Goal: Information Seeking & Learning: Check status

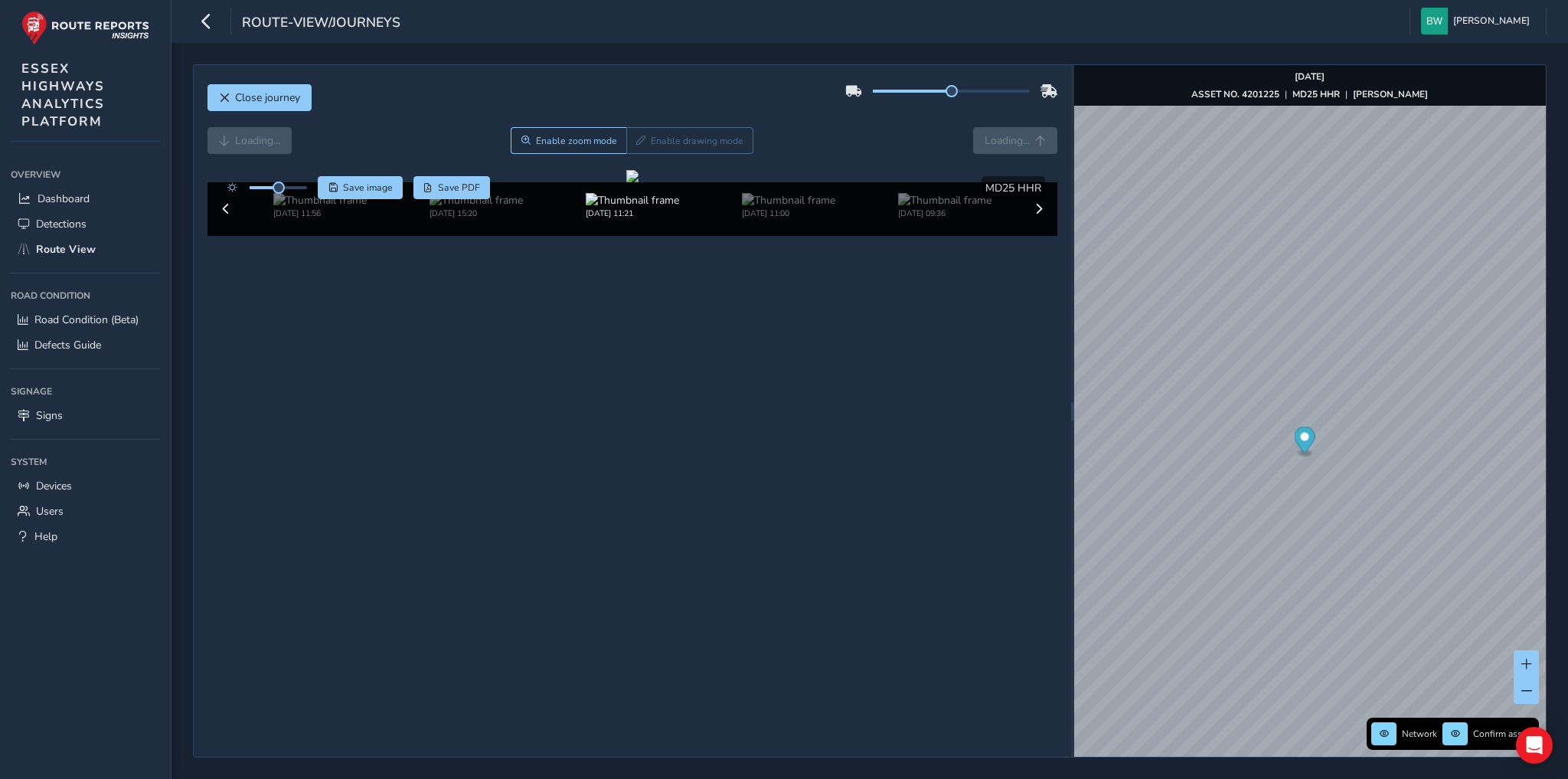
click at [290, 208] on img at bounding box center [320, 200] width 94 height 15
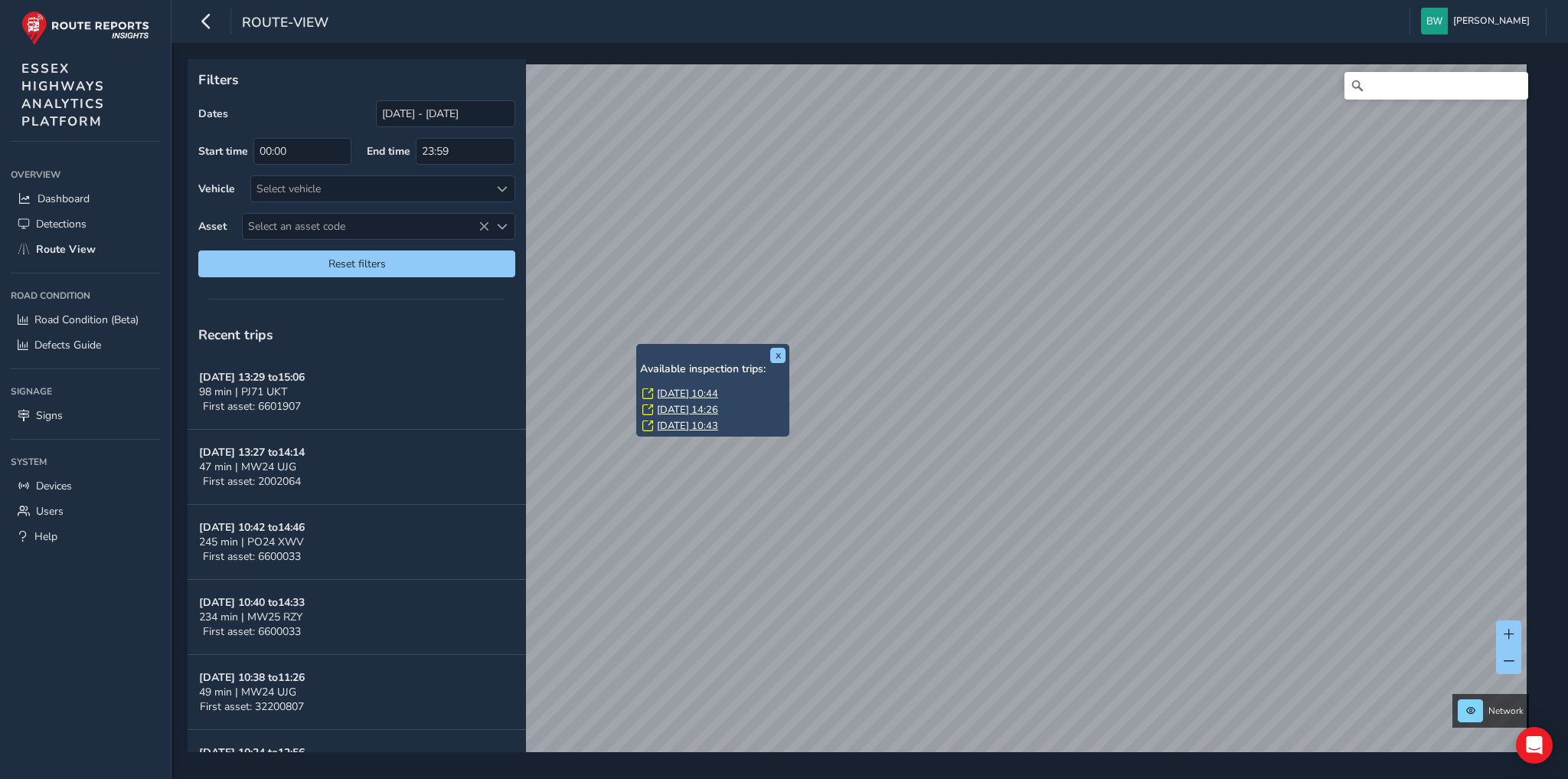
click at [714, 392] on link "Thu, 11 Sep, 10:44" at bounding box center [688, 393] width 61 height 14
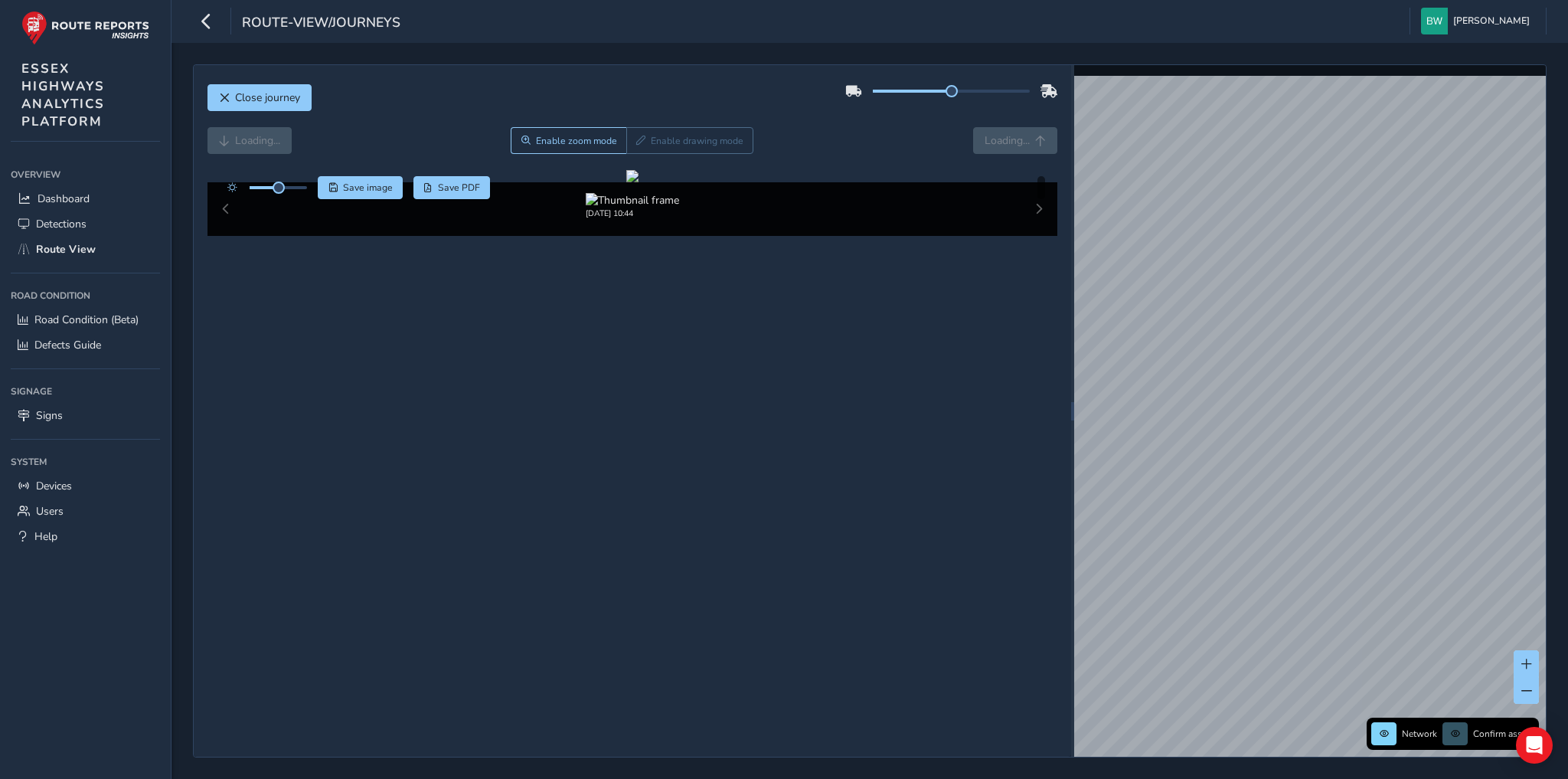
click at [1009, 142] on div "Loading... Enable zoom mode Enable drawing mode Loading..." at bounding box center [633, 141] width 851 height 26
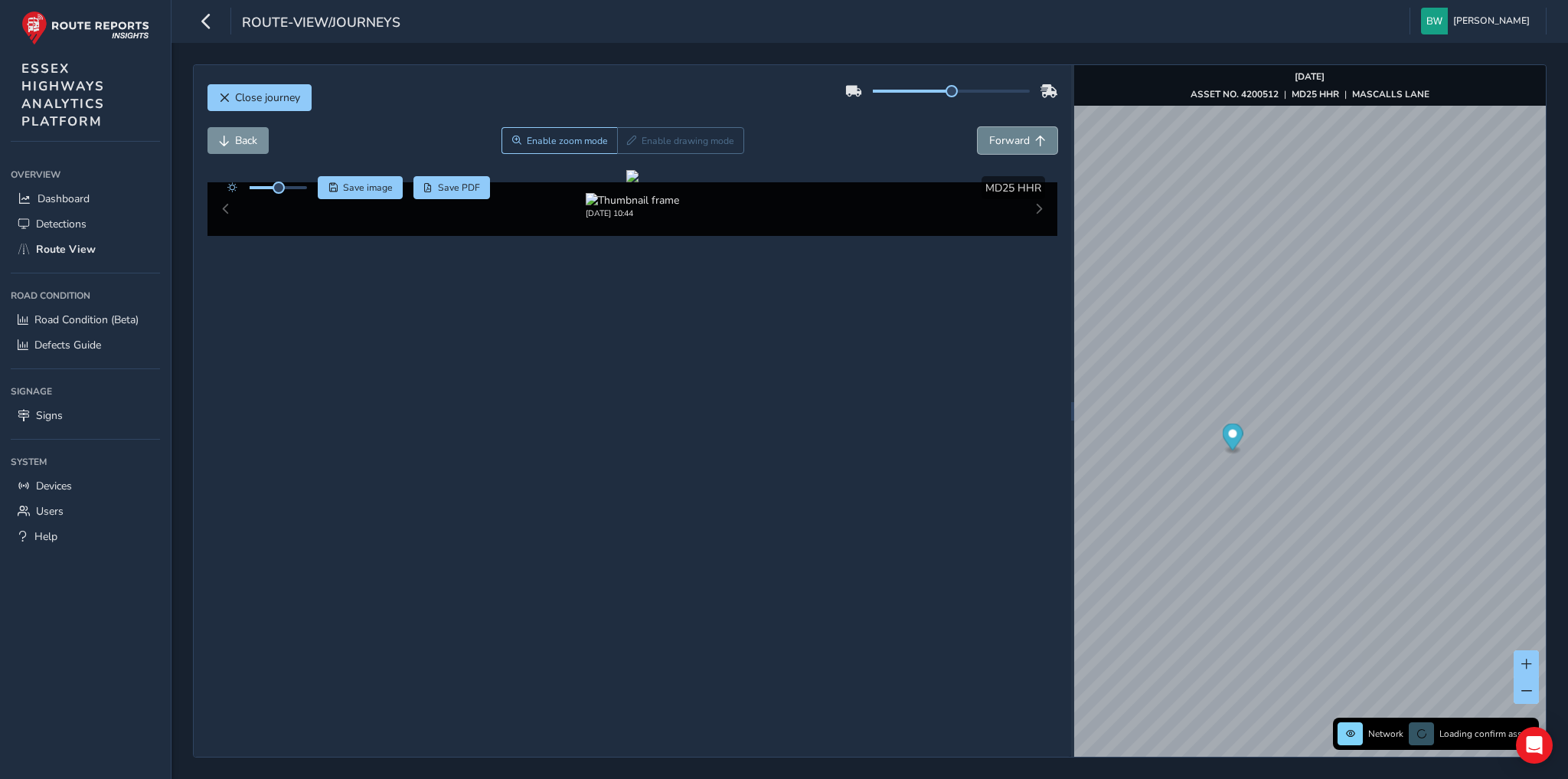
click at [1022, 146] on span "Forward" at bounding box center [1009, 141] width 41 height 15
click at [244, 138] on span "Back" at bounding box center [246, 141] width 22 height 15
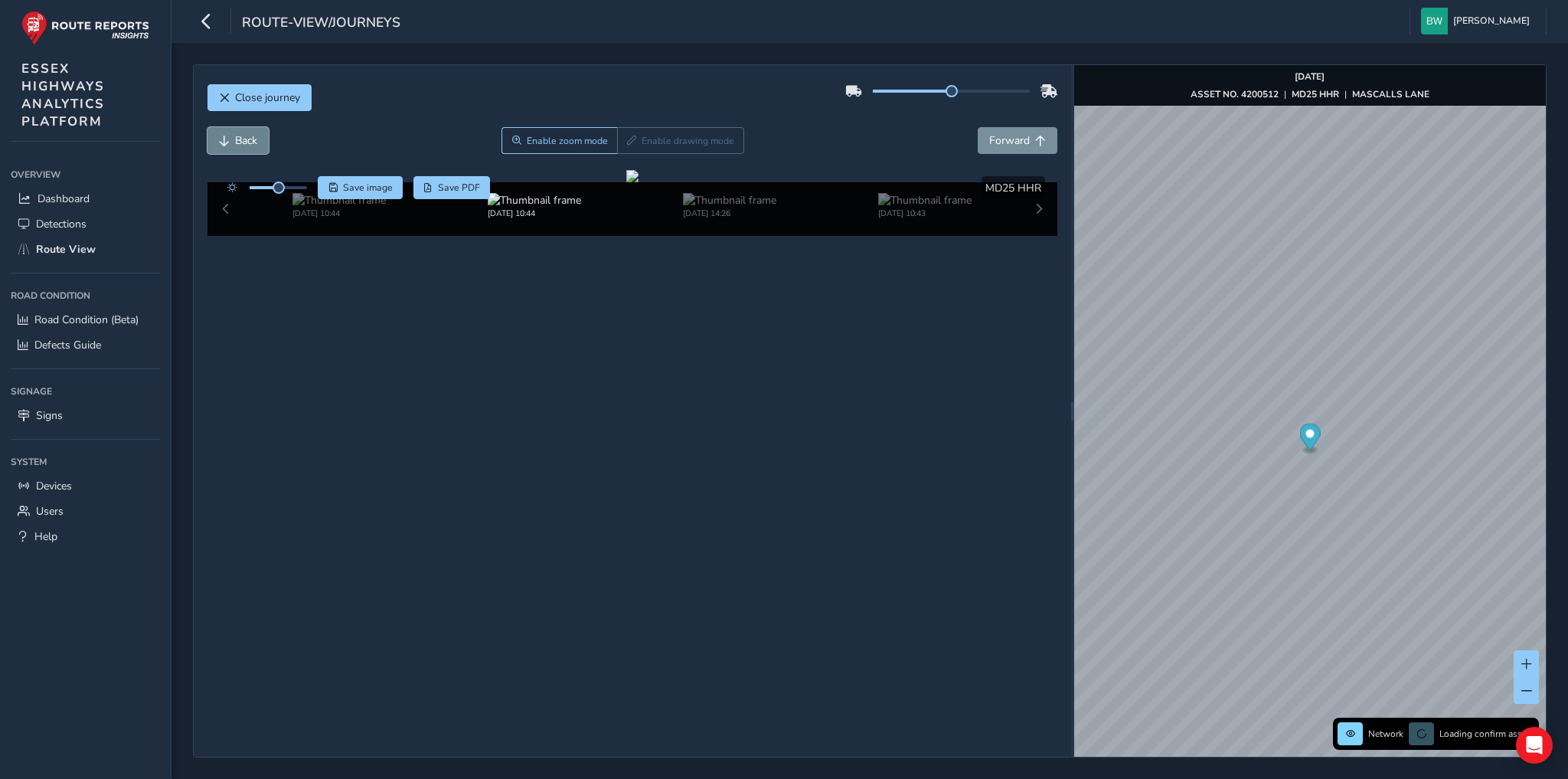
click at [244, 138] on span "Back" at bounding box center [246, 141] width 22 height 15
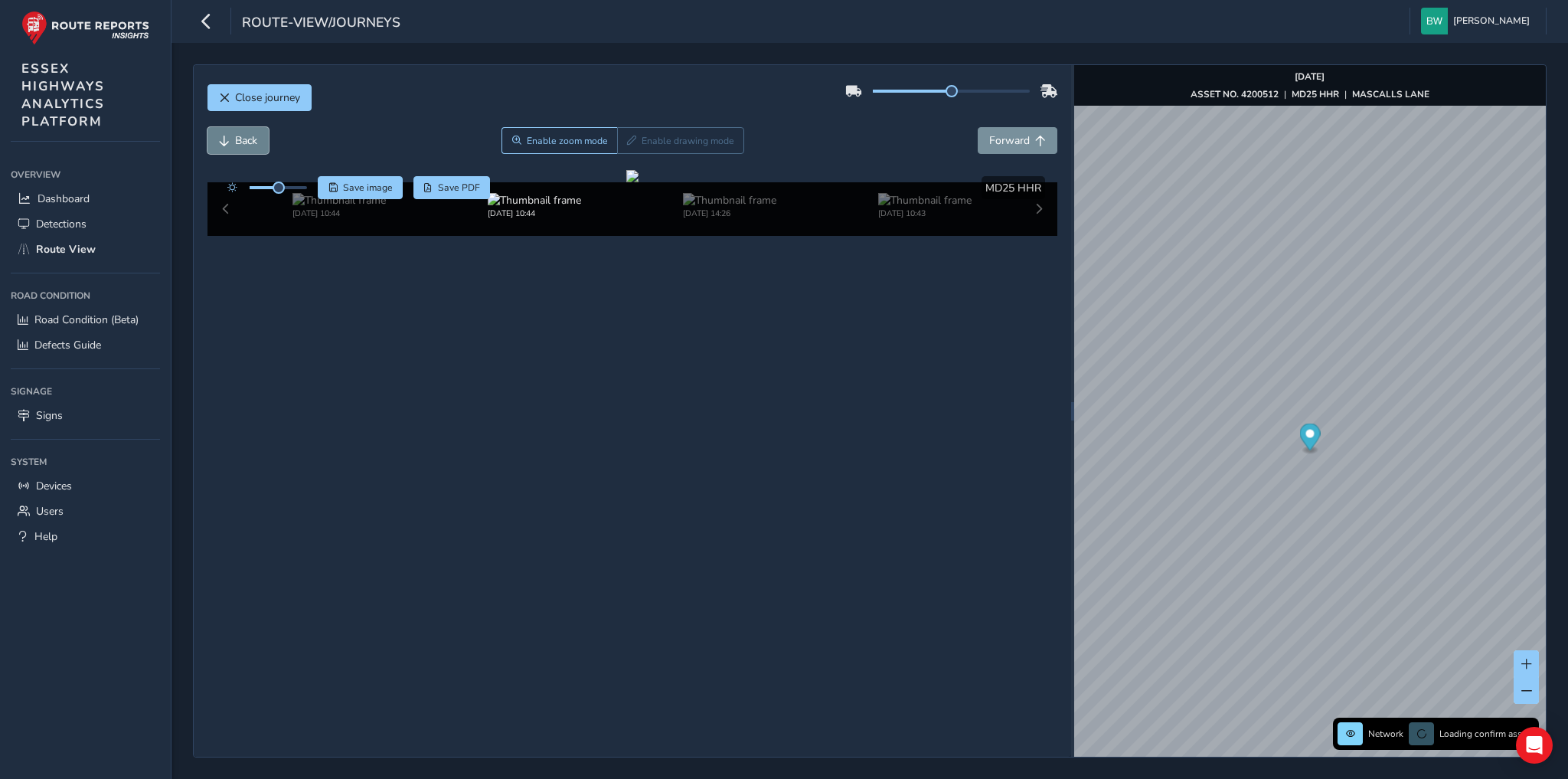
click at [244, 138] on span "Back" at bounding box center [246, 141] width 22 height 15
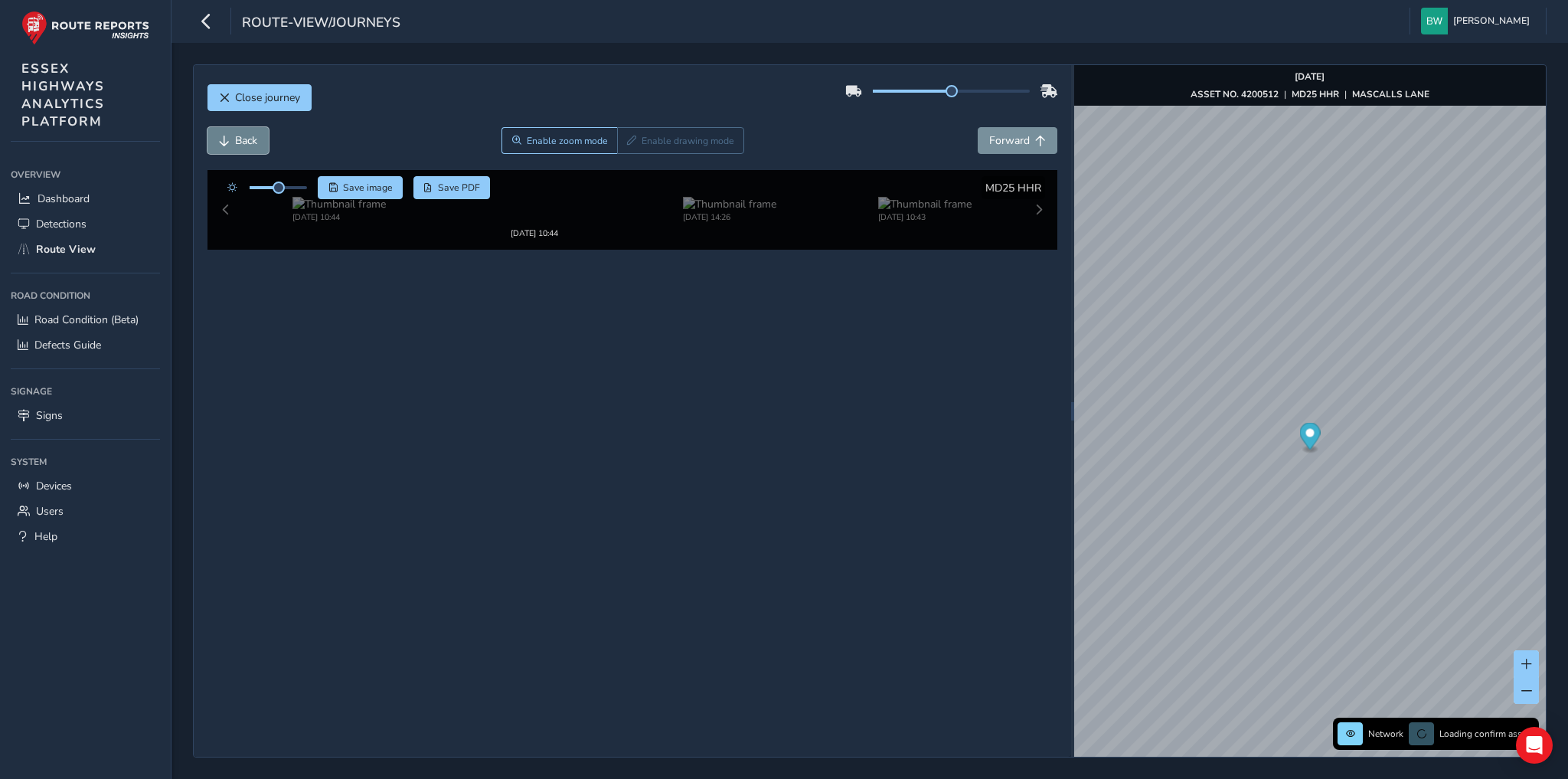
click at [244, 138] on span "Back" at bounding box center [246, 141] width 22 height 15
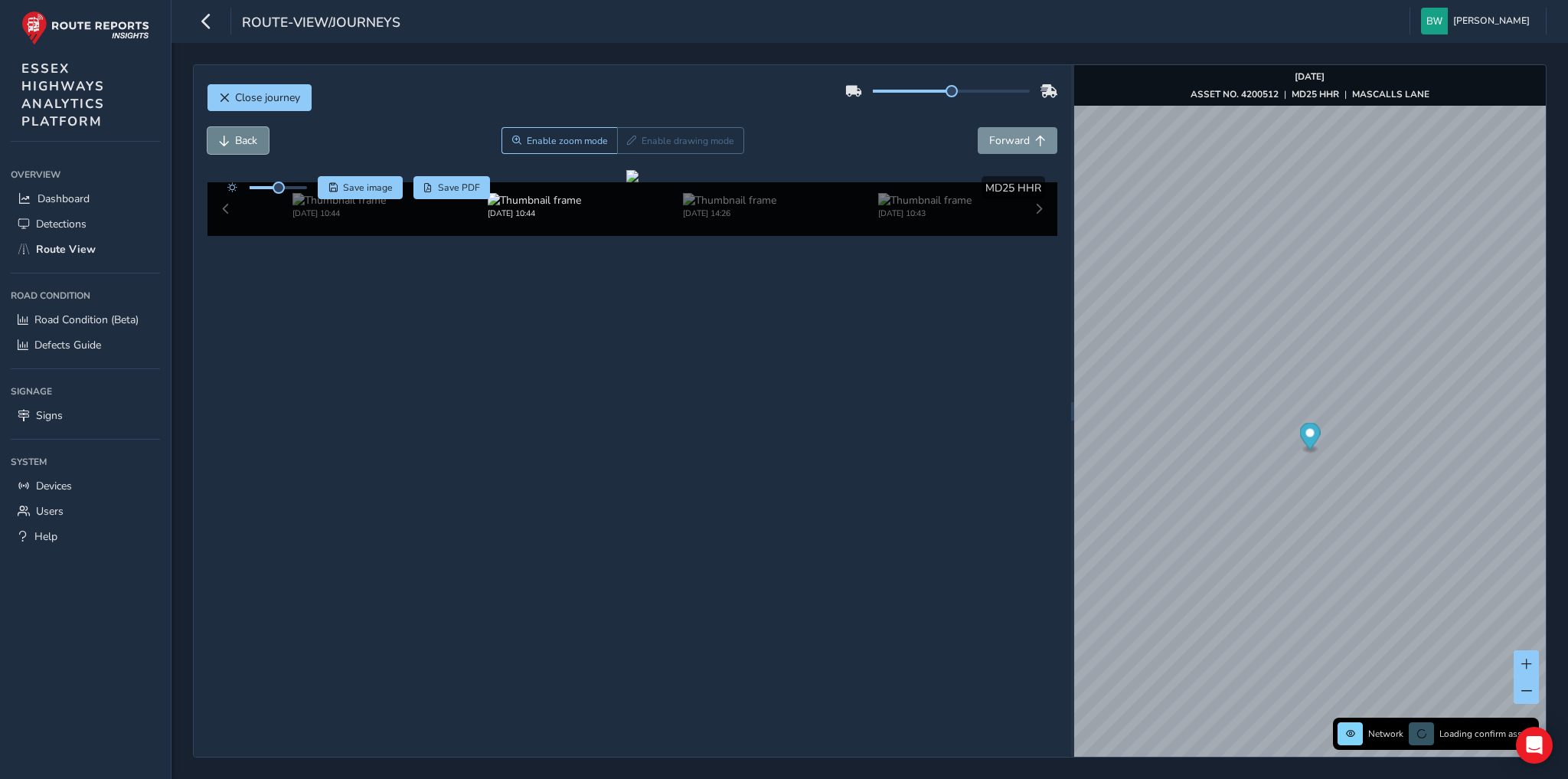
click at [244, 138] on span "Back" at bounding box center [246, 141] width 22 height 15
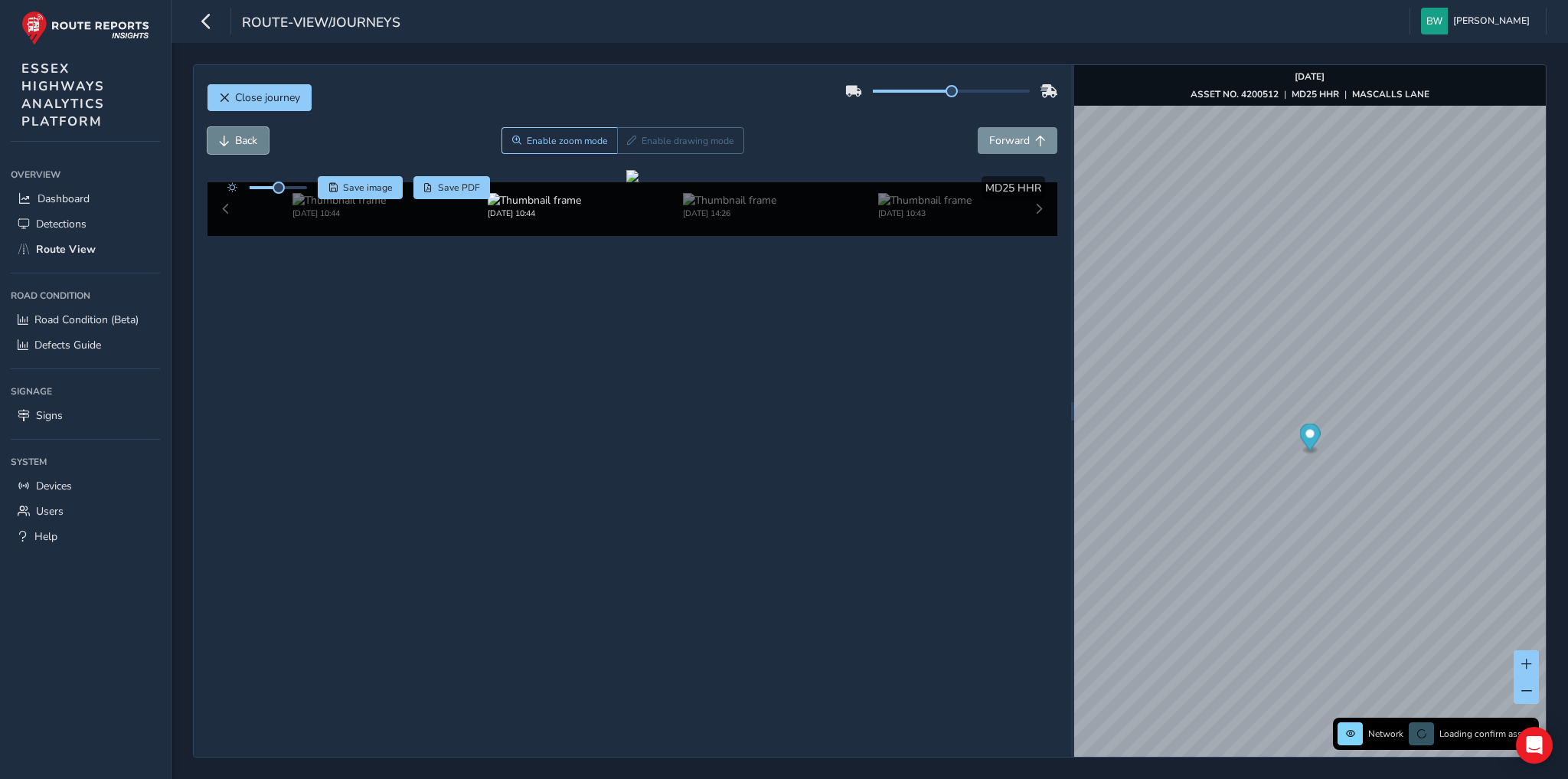
click at [244, 138] on span "Back" at bounding box center [246, 141] width 22 height 15
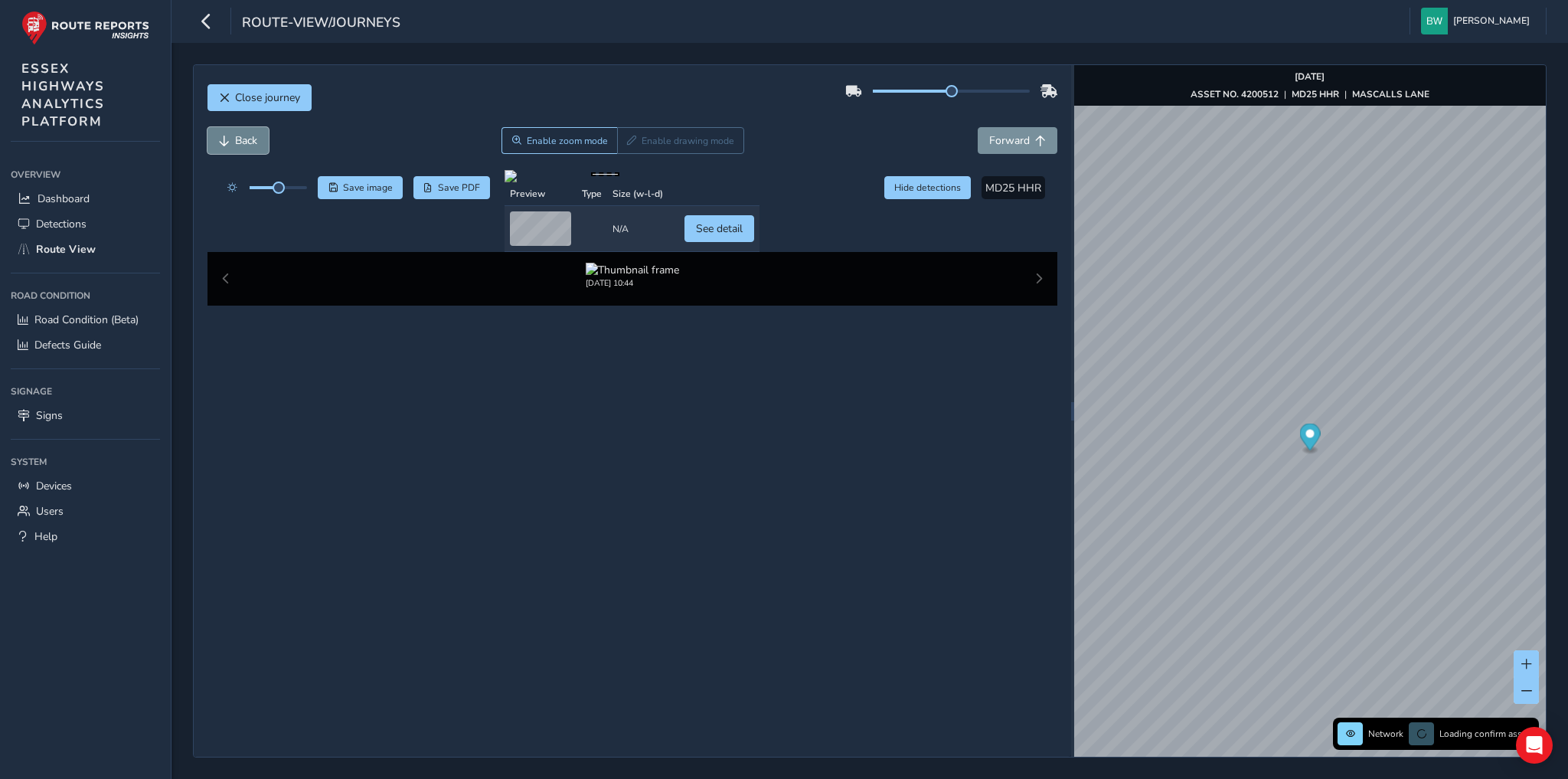
click at [244, 138] on span "Back" at bounding box center [246, 141] width 22 height 15
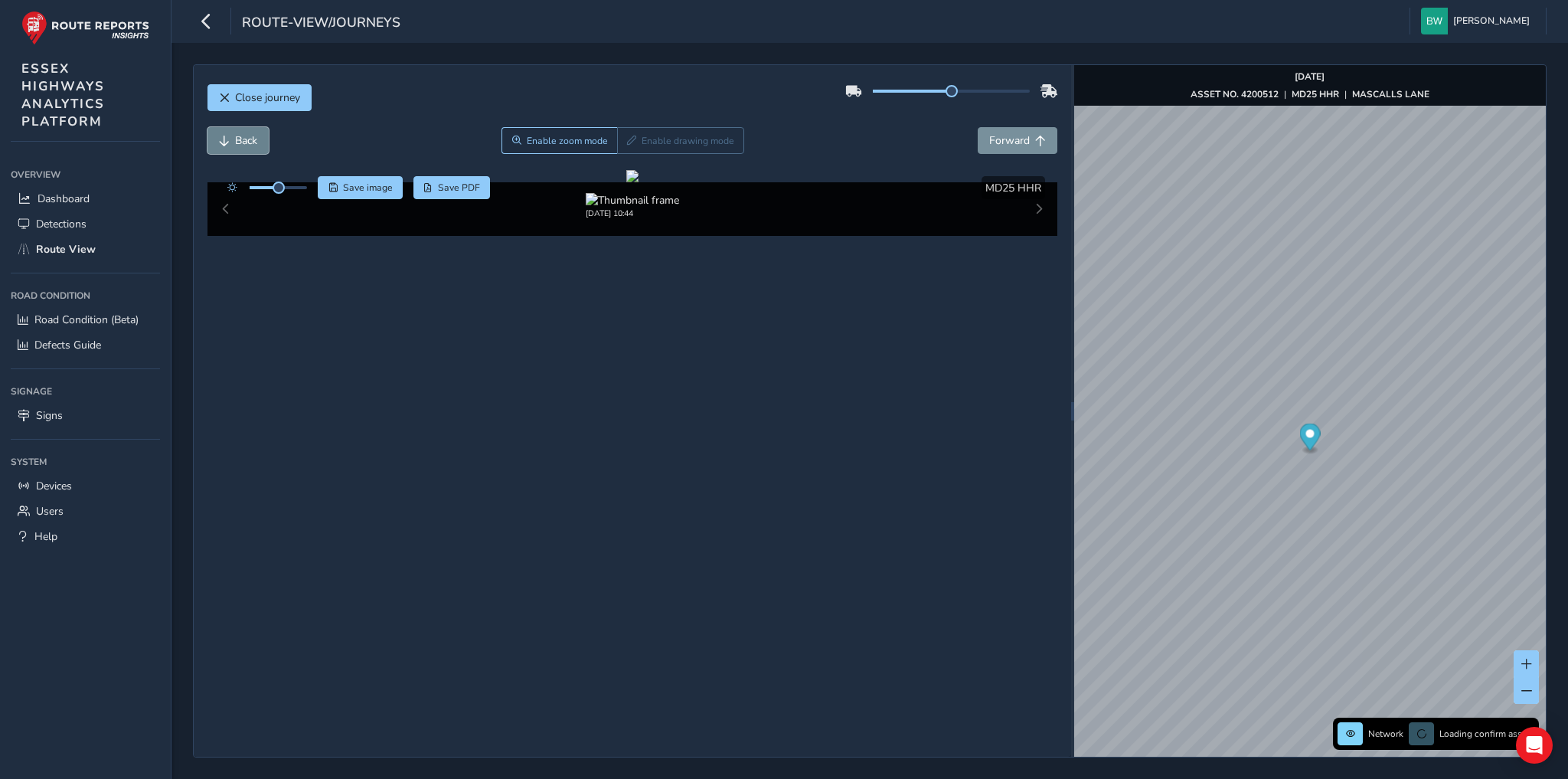
click at [244, 138] on span "Back" at bounding box center [246, 141] width 22 height 15
click at [638, 182] on div at bounding box center [632, 176] width 12 height 12
click at [989, 146] on button "Forward" at bounding box center [1017, 141] width 79 height 26
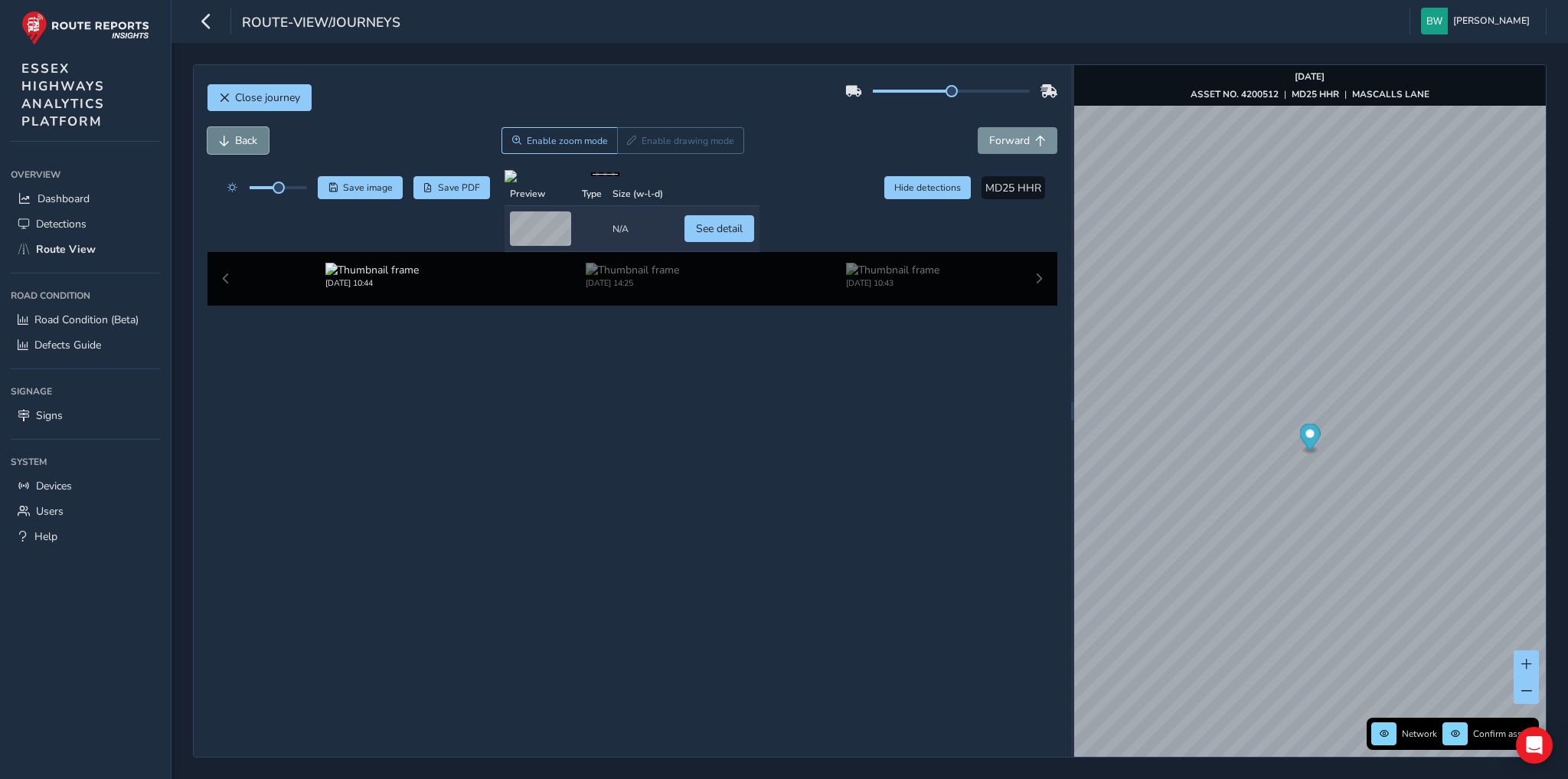
click at [245, 143] on span "Back" at bounding box center [246, 141] width 22 height 15
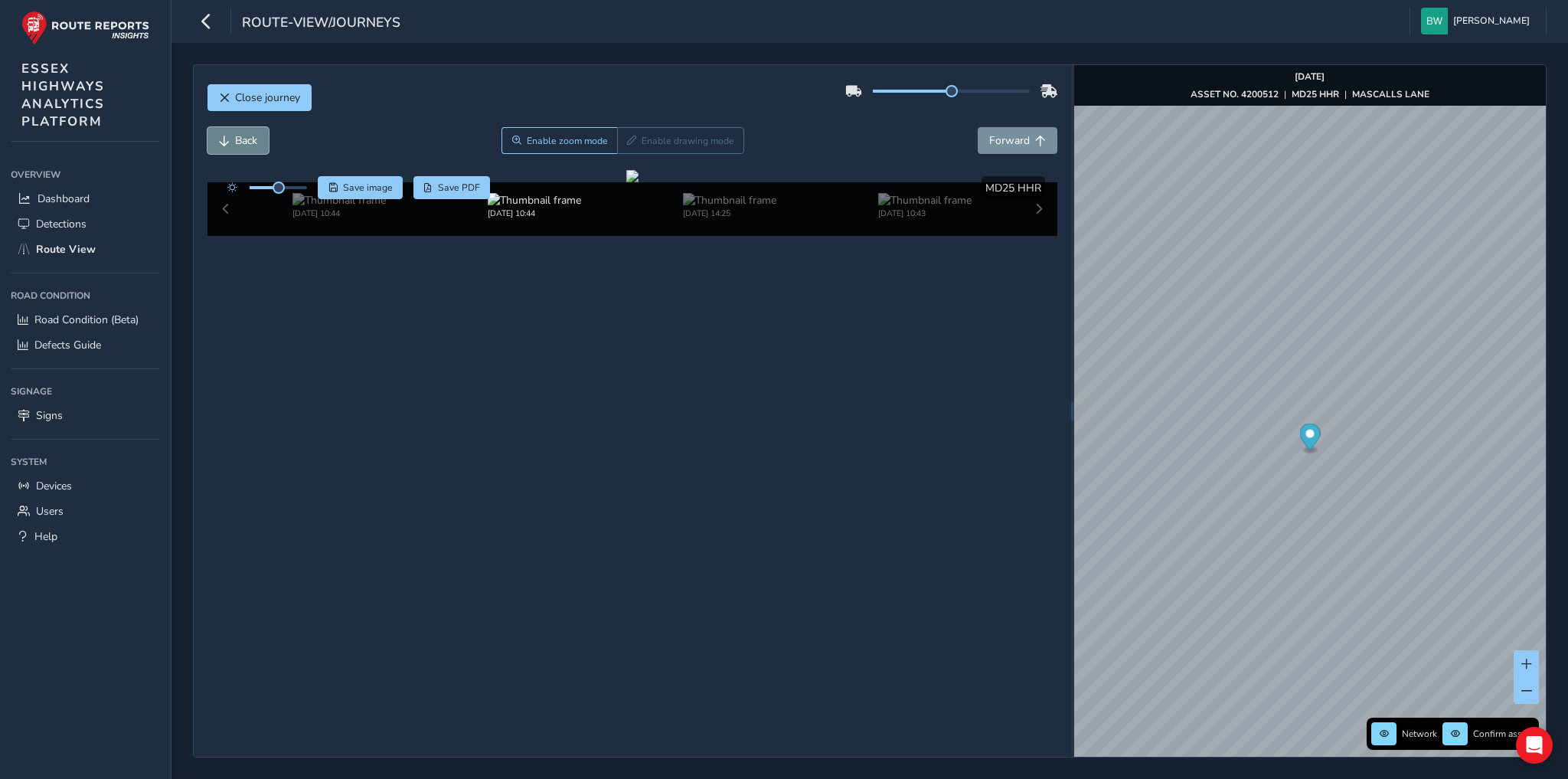
click at [245, 143] on span "Back" at bounding box center [246, 141] width 22 height 15
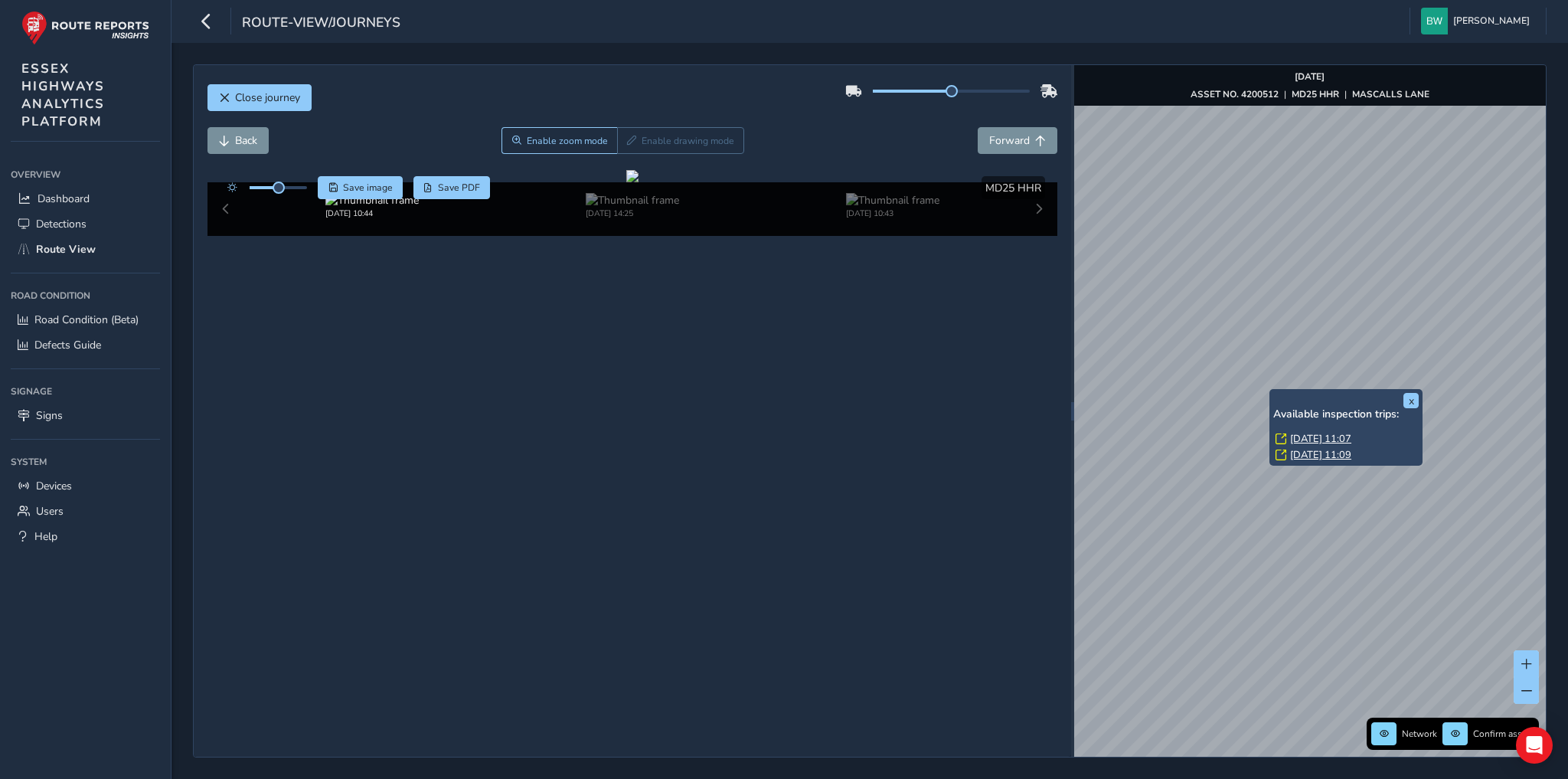
click at [1314, 435] on link "Thu, 11 Sep, 11:07" at bounding box center [1321, 439] width 61 height 14
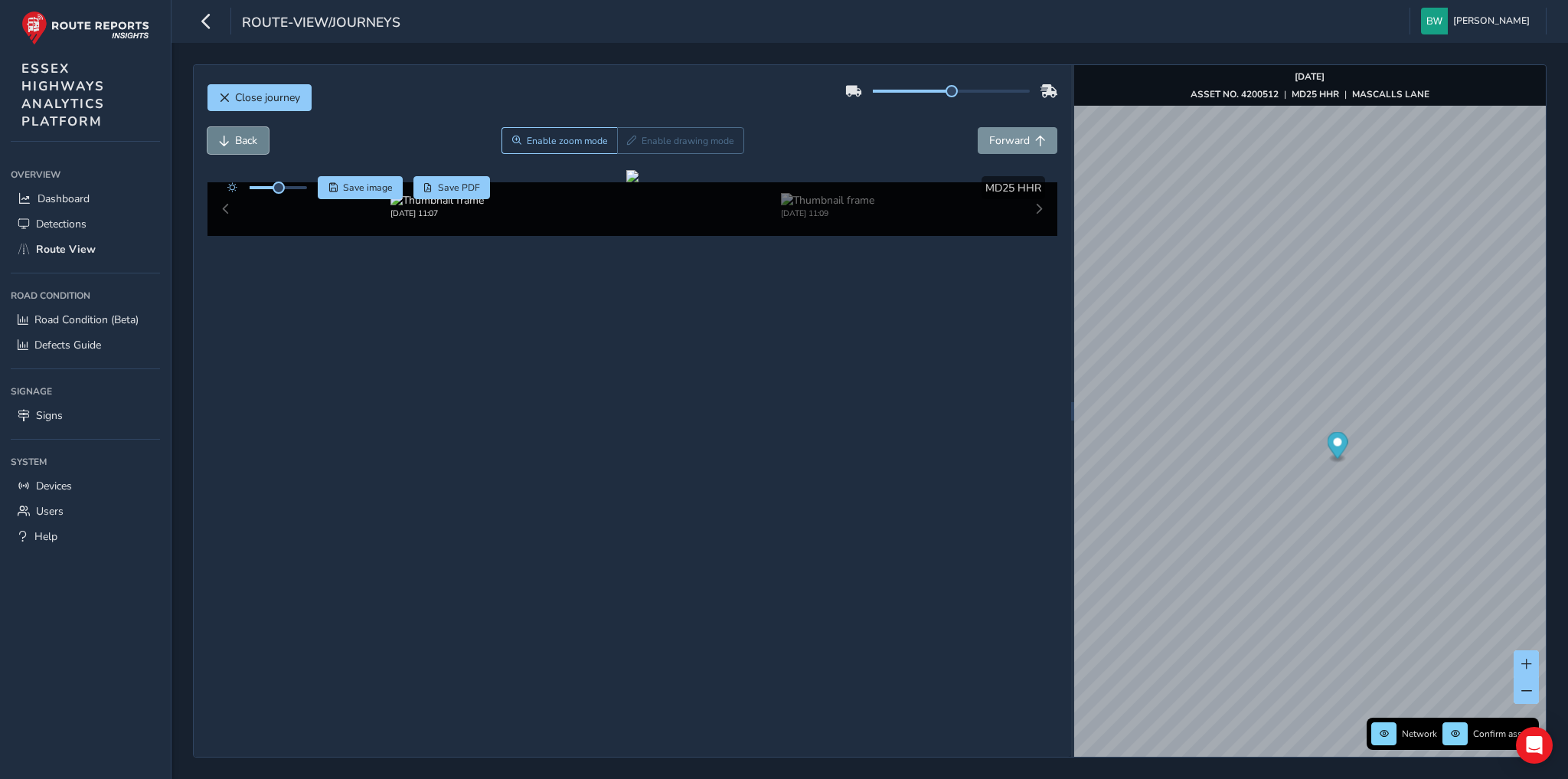
click at [245, 140] on span "Back" at bounding box center [246, 141] width 22 height 15
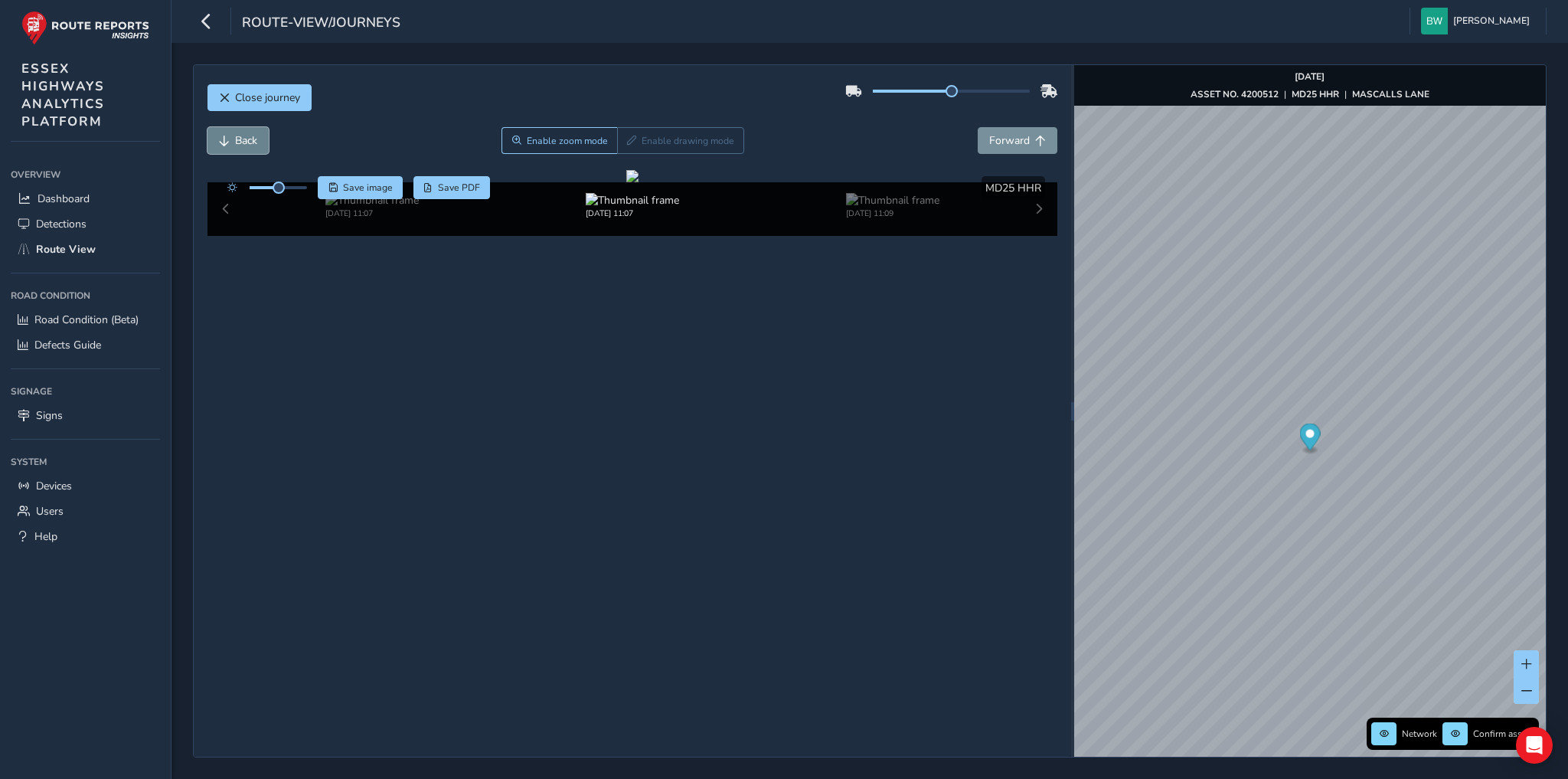
click at [245, 140] on span "Back" at bounding box center [246, 141] width 22 height 15
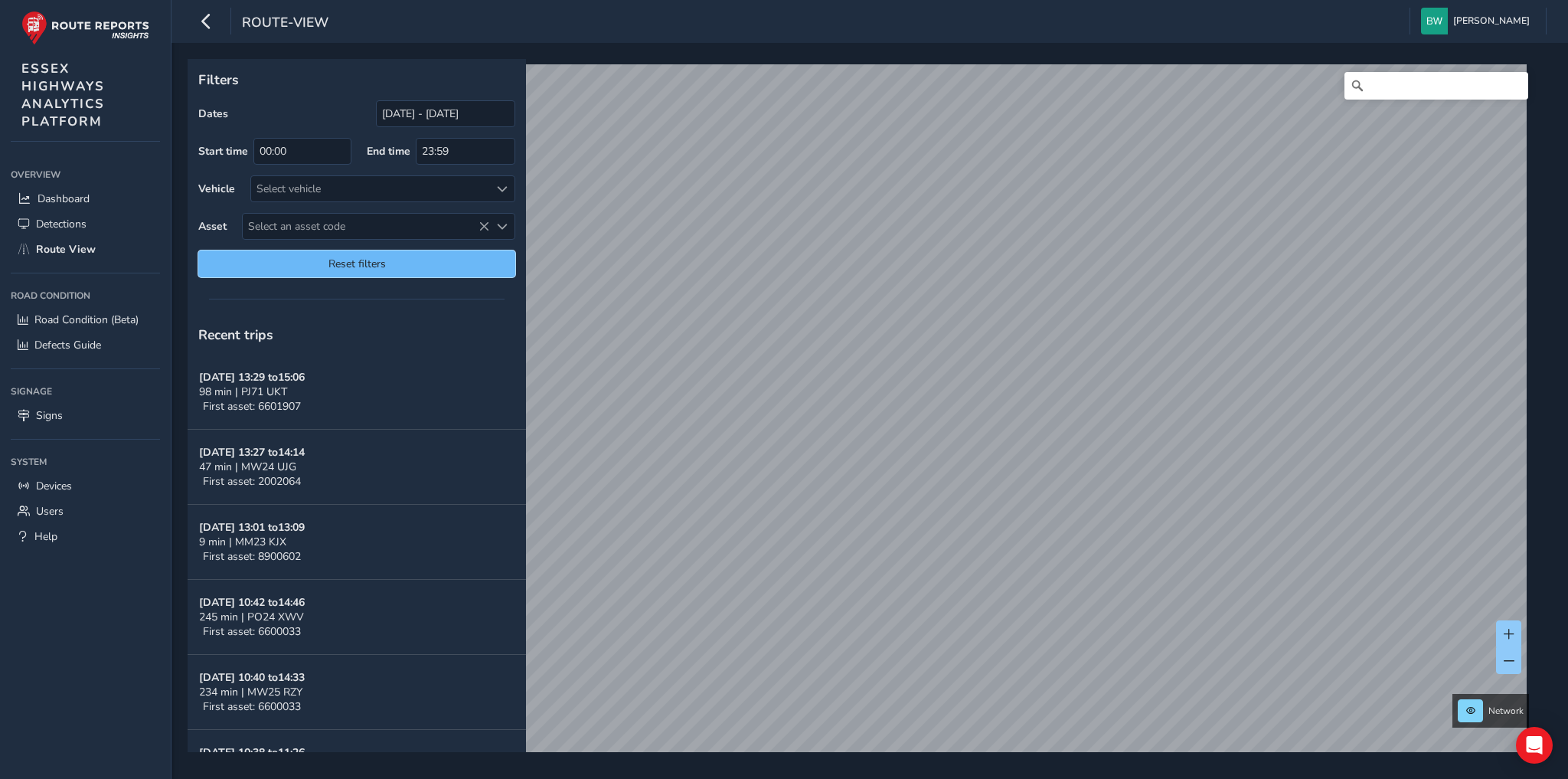
click at [387, 267] on span "Reset filters" at bounding box center [356, 264] width 294 height 15
